Goal: Use online tool/utility: Use online tool/utility

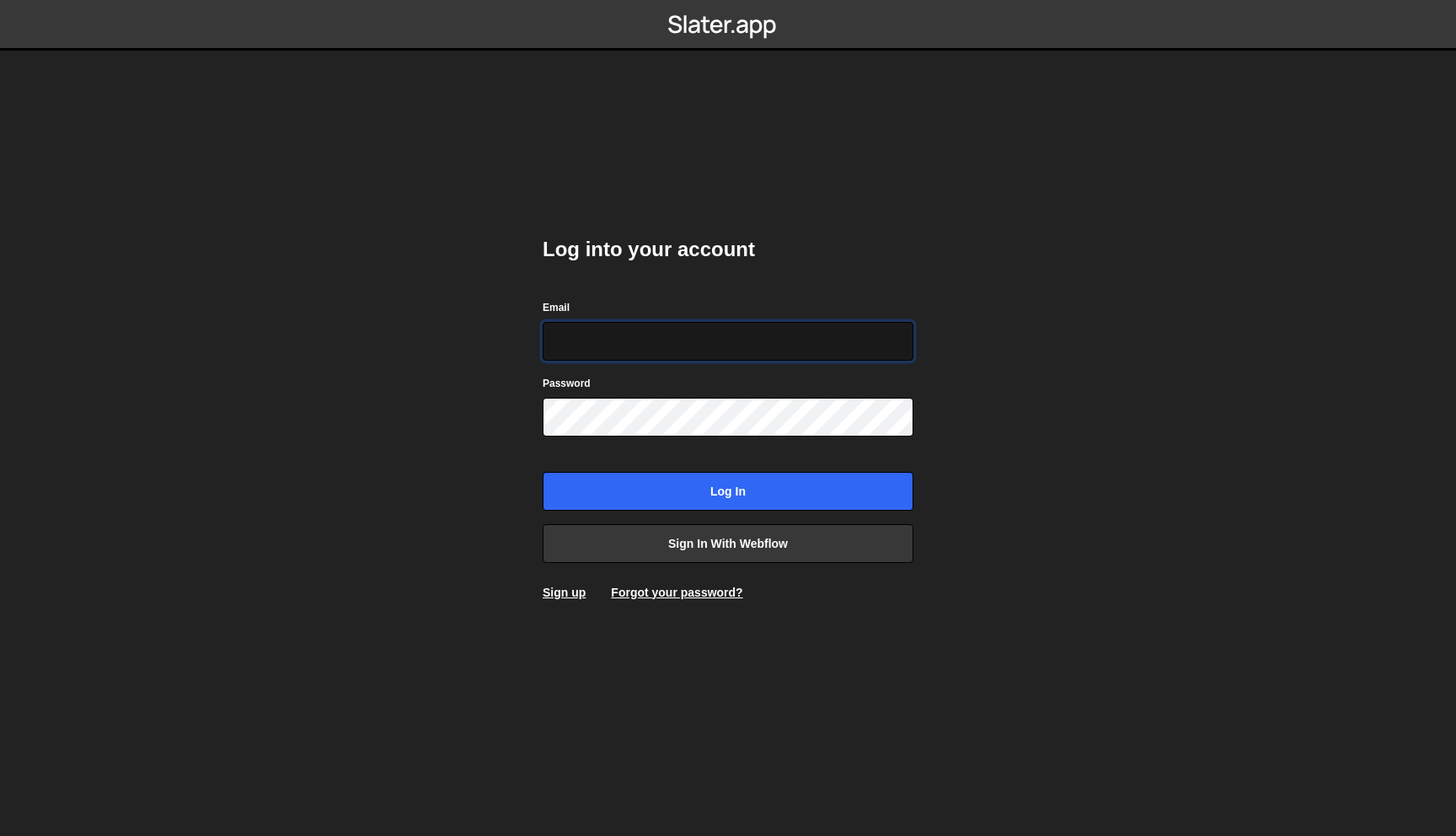
type input "mark@mn-stud.io"
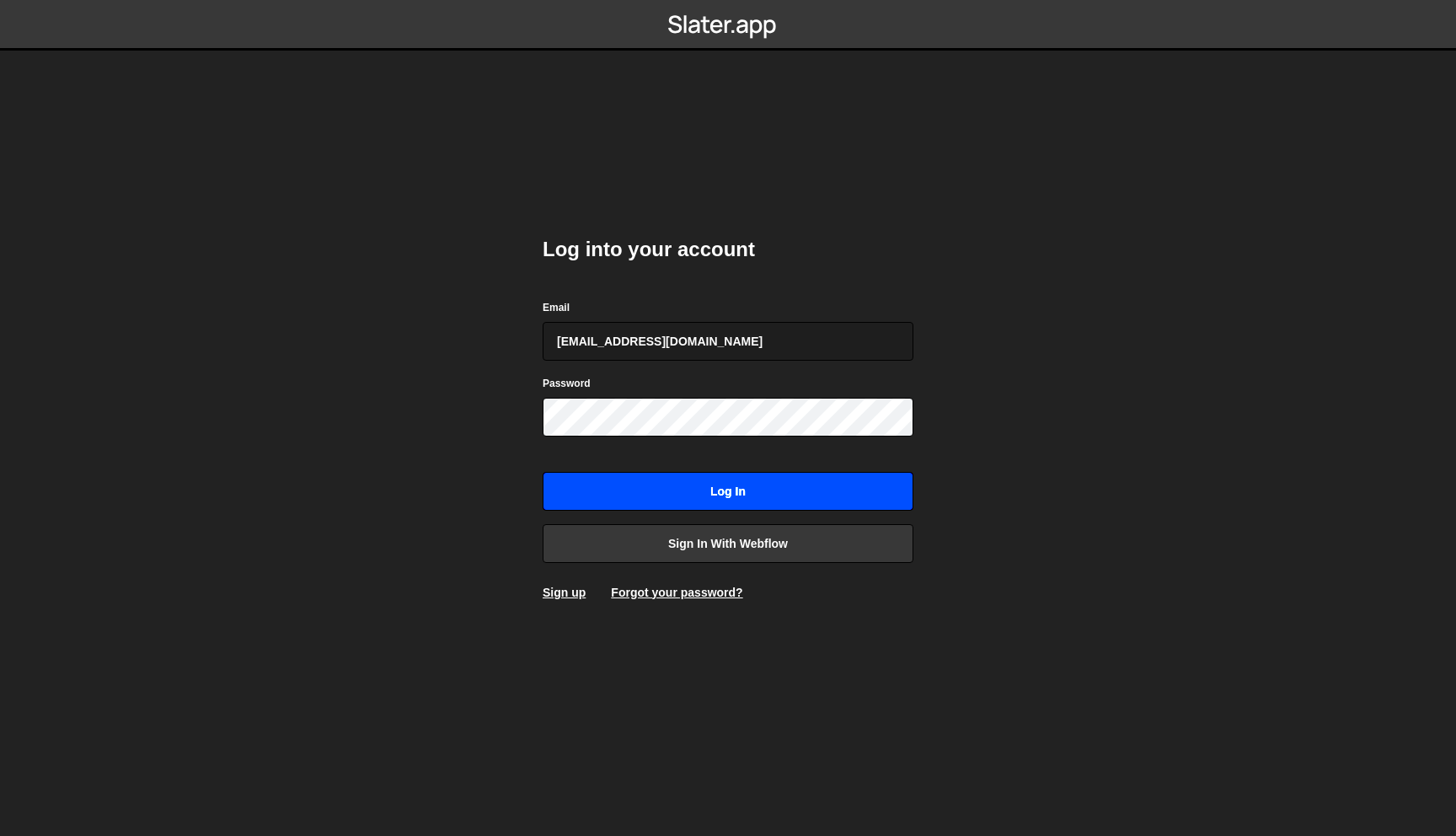
click at [744, 476] on input "Log in" at bounding box center [728, 491] width 371 height 39
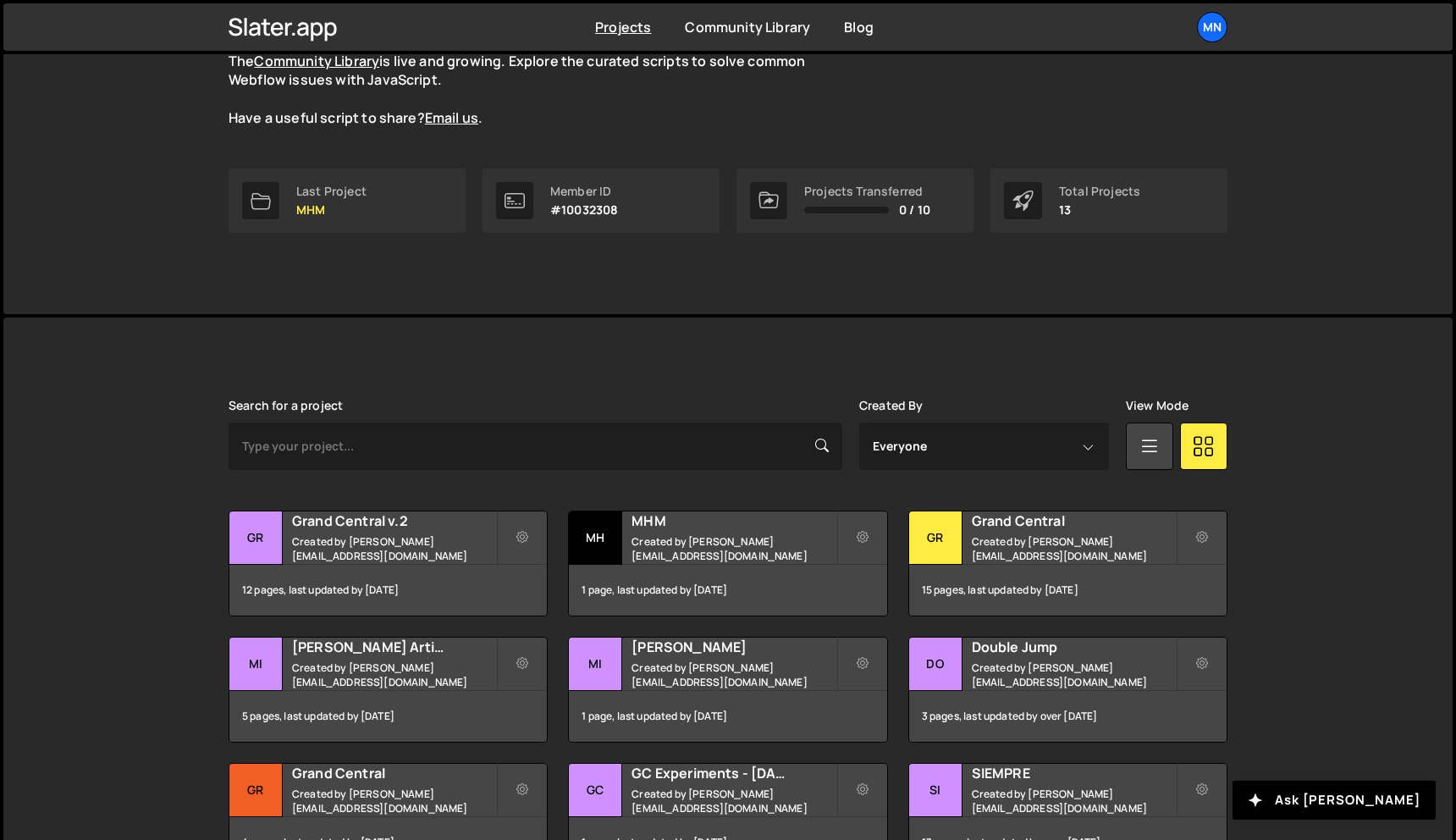
scroll to position [210, 0]
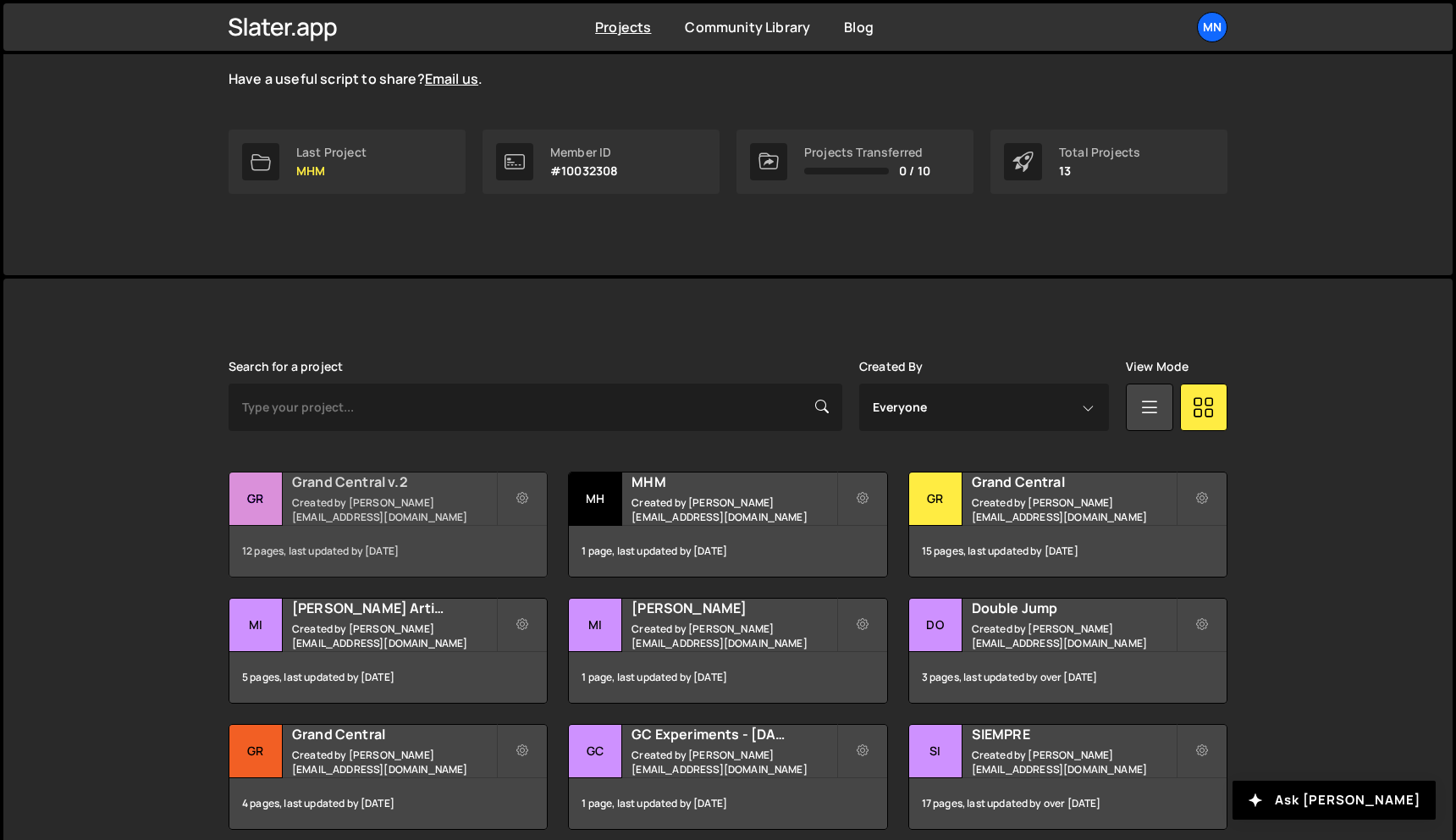
click at [354, 486] on h2 "Grand Central v.2" at bounding box center [394, 481] width 204 height 18
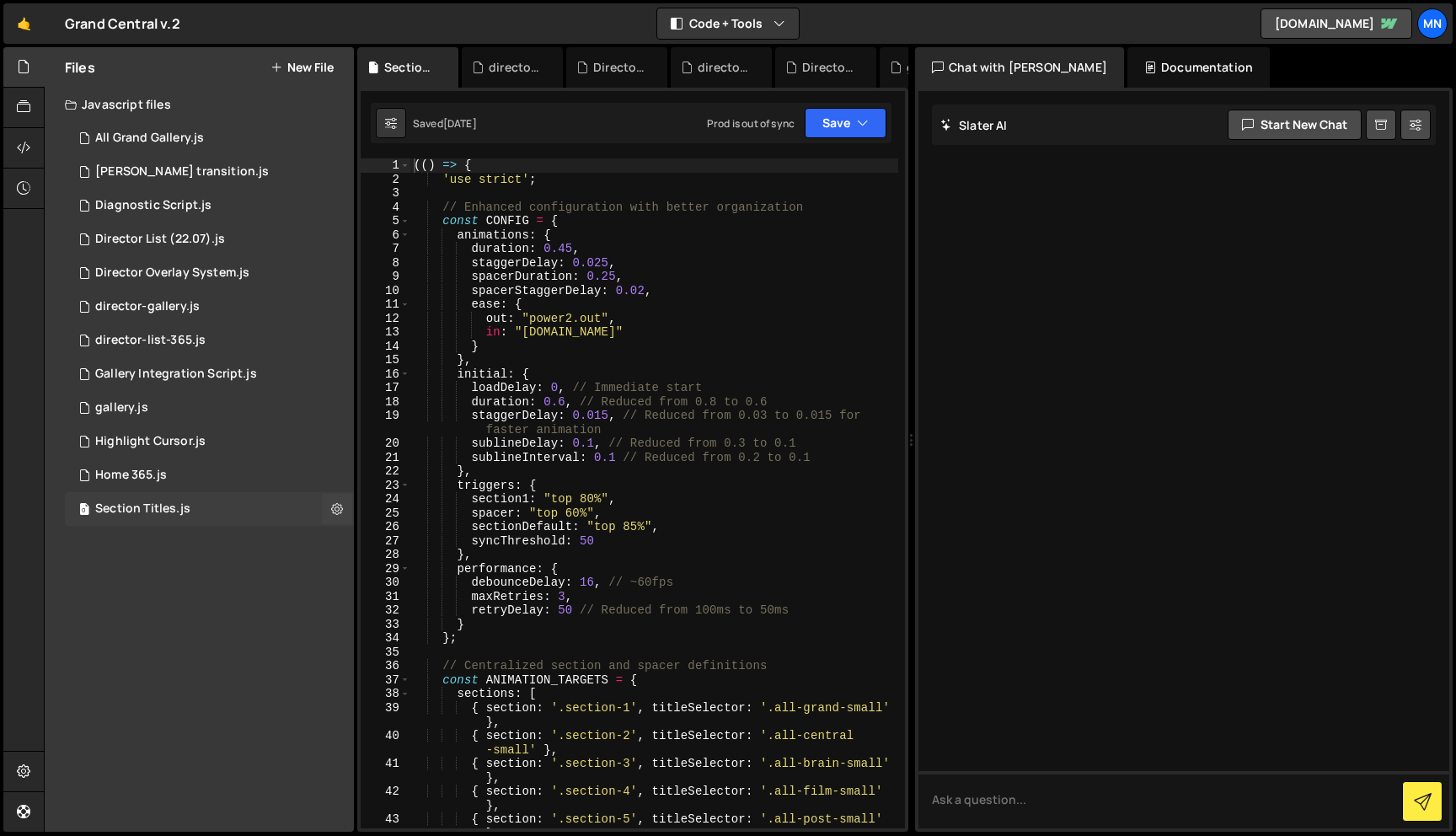
click at [154, 509] on div "Section Titles.js" at bounding box center [143, 509] width 95 height 15
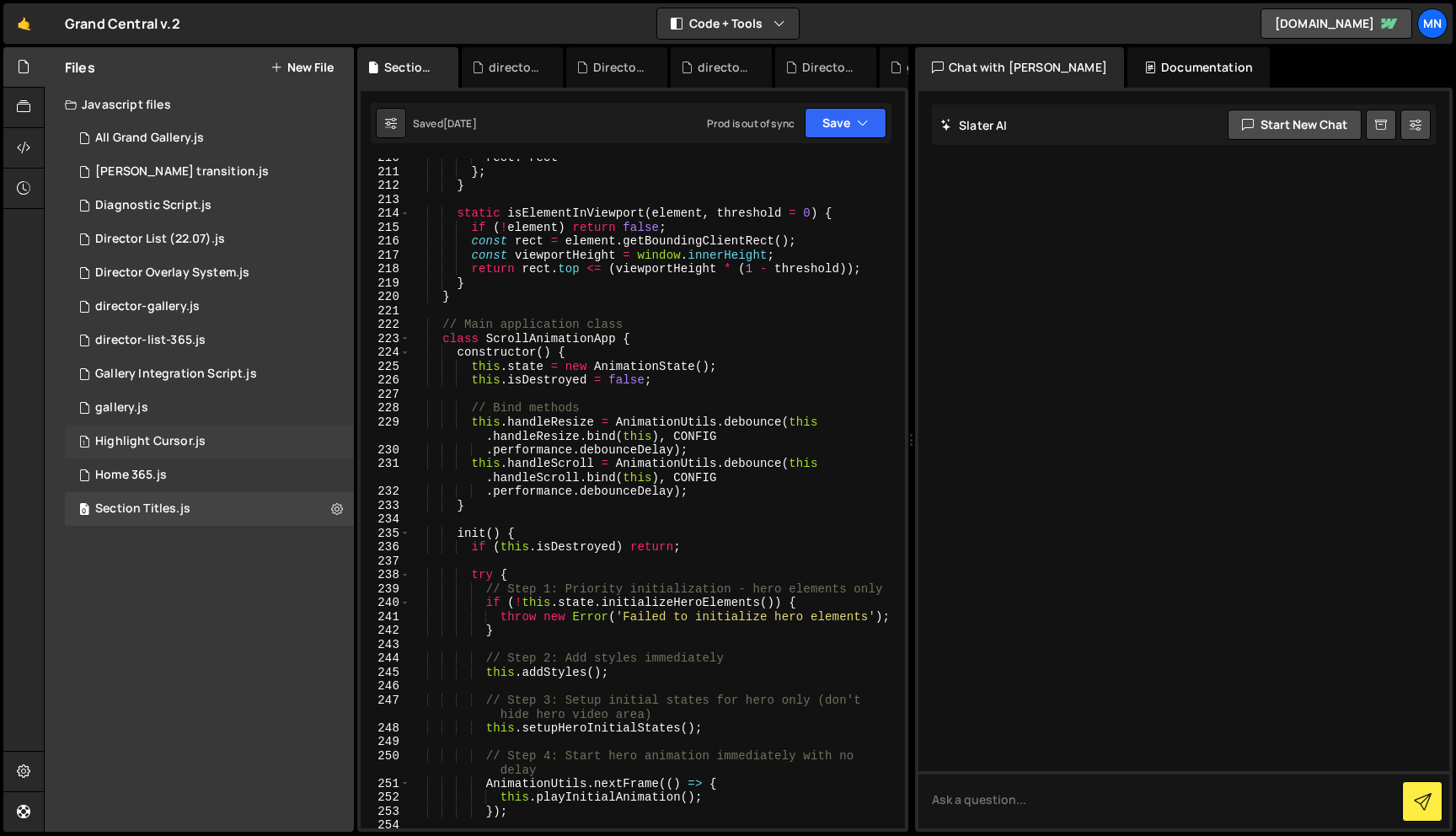
scroll to position [3380, 0]
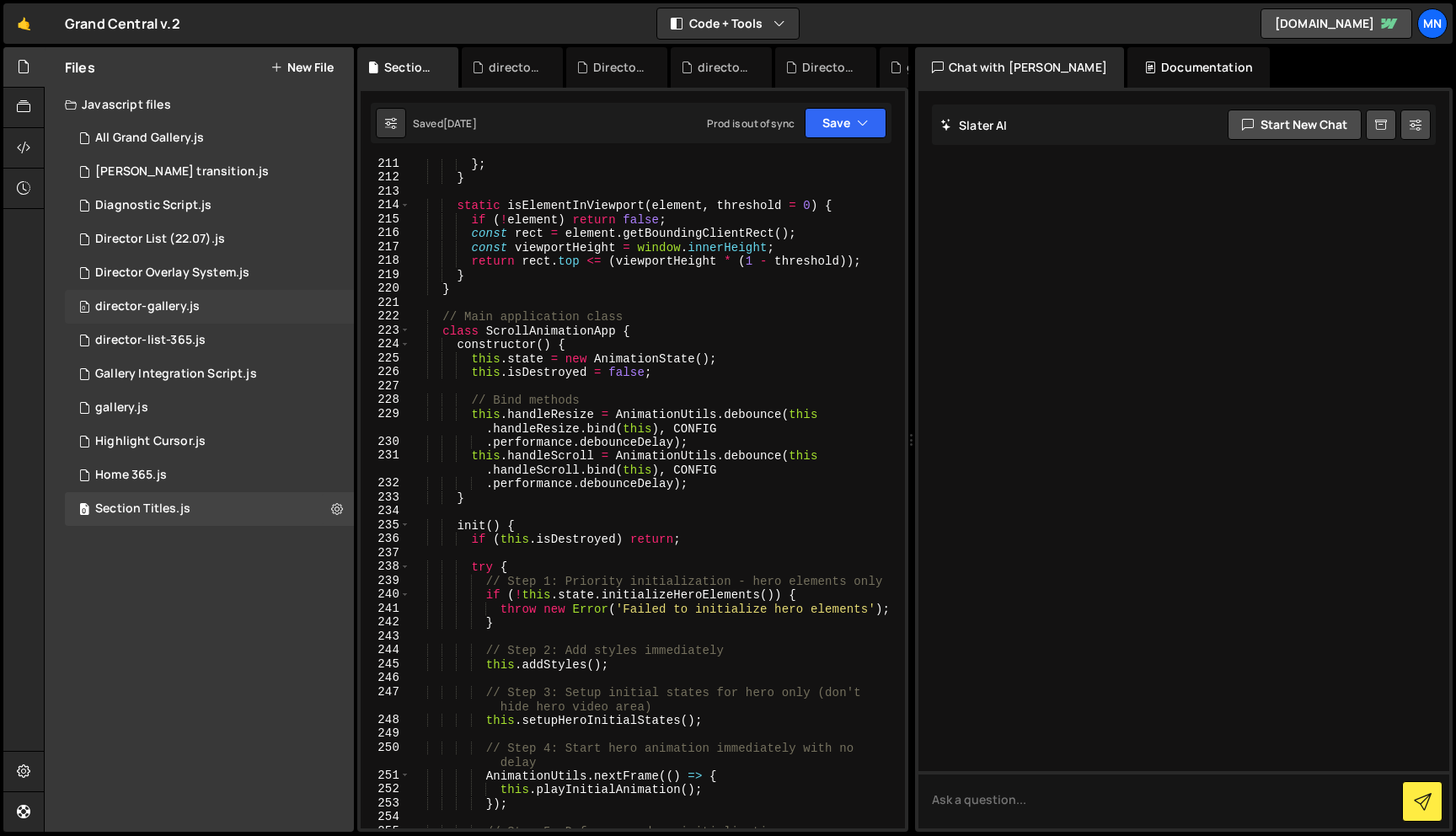
drag, startPoint x: 165, startPoint y: 312, endPoint x: 250, endPoint y: 305, distance: 85.3
click at [165, 312] on div "director-gallery.js" at bounding box center [148, 307] width 105 height 15
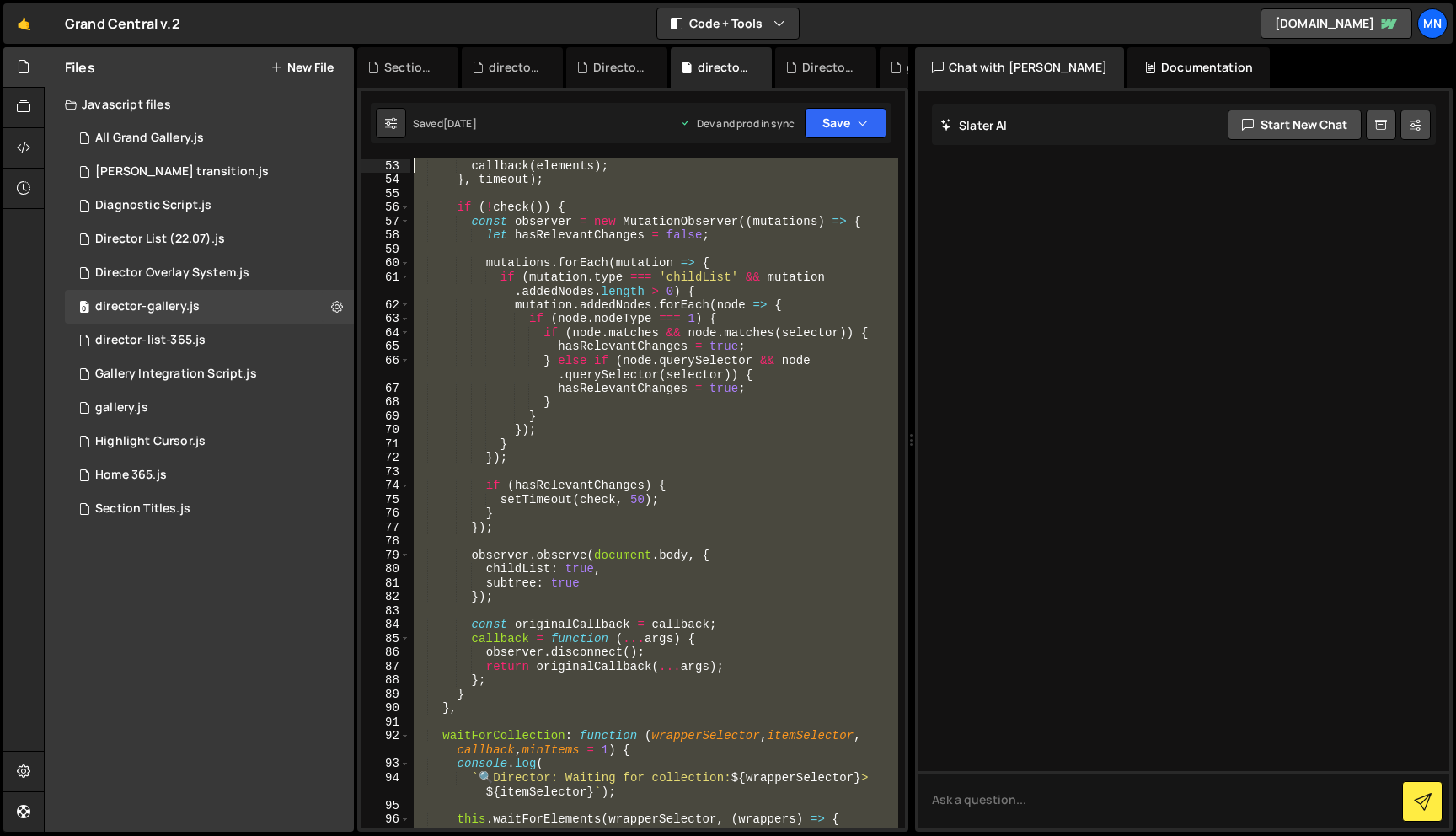
scroll to position [0, 0]
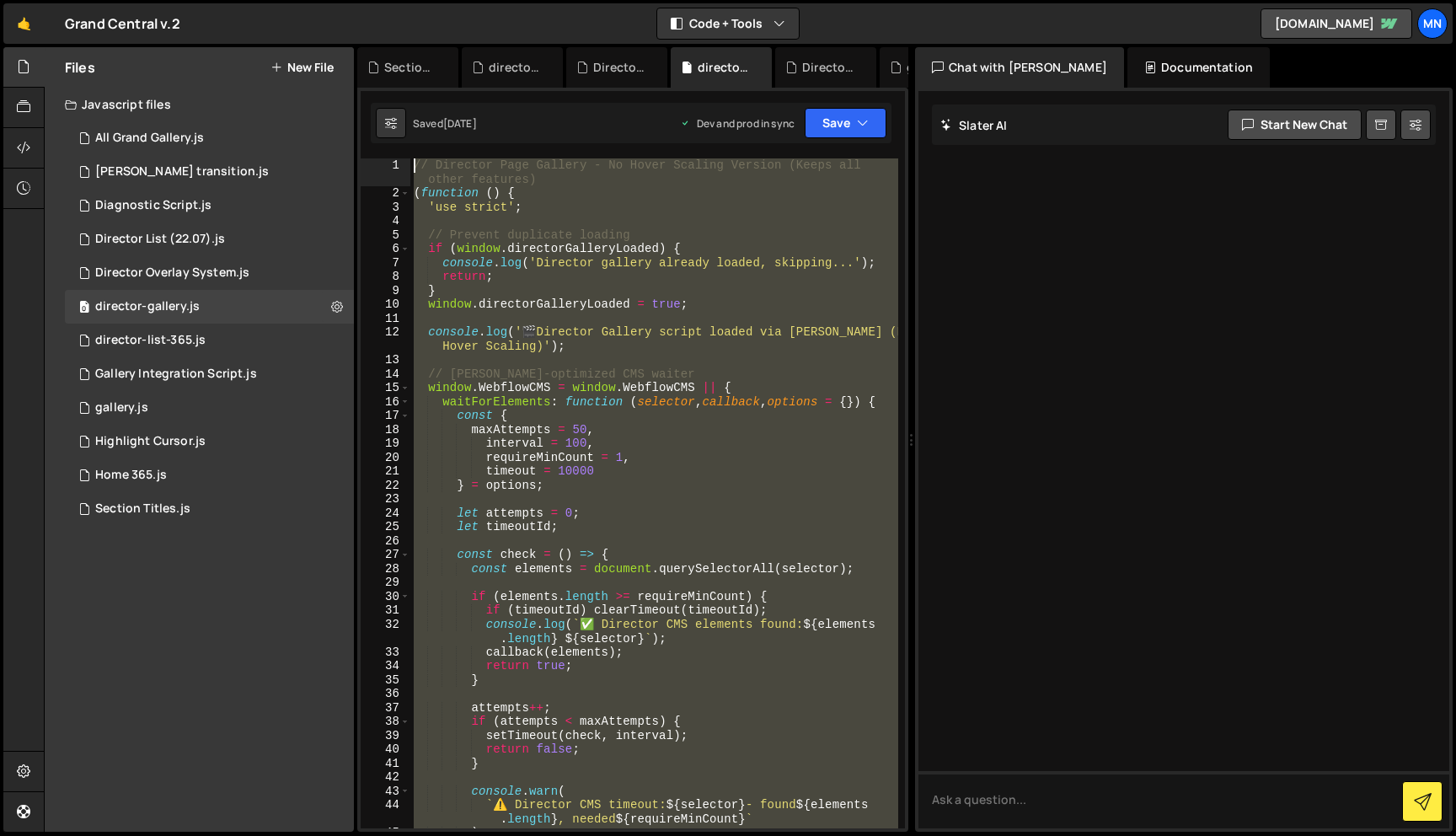
drag, startPoint x: 491, startPoint y: 817, endPoint x: 390, endPoint y: -50, distance: 872.9
click at [390, 0] on html "Projects [GEOGRAPHIC_DATA] Blog [GEOGRAPHIC_DATA] Projects Your Teams Invite te…" at bounding box center [728, 418] width 1456 height 836
type textarea "// Director Page Gallery - No Hover Scaling Version (Keeps all other features) …"
